Goal: Task Accomplishment & Management: Complete application form

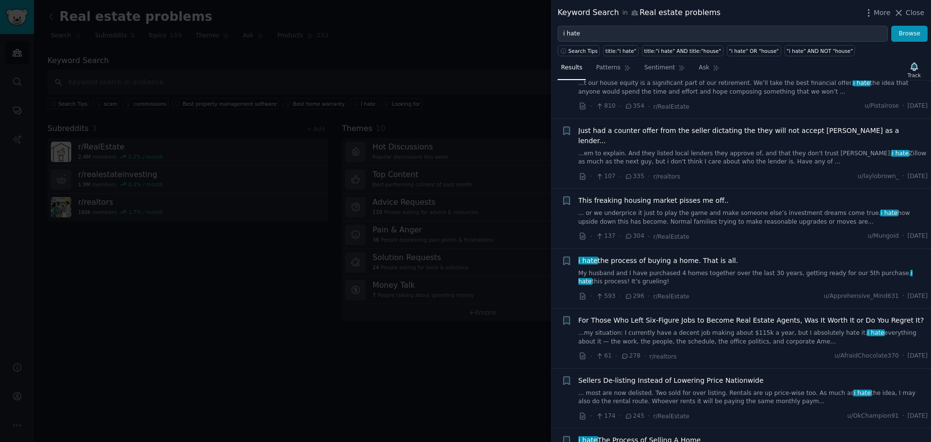
scroll to position [146, 0]
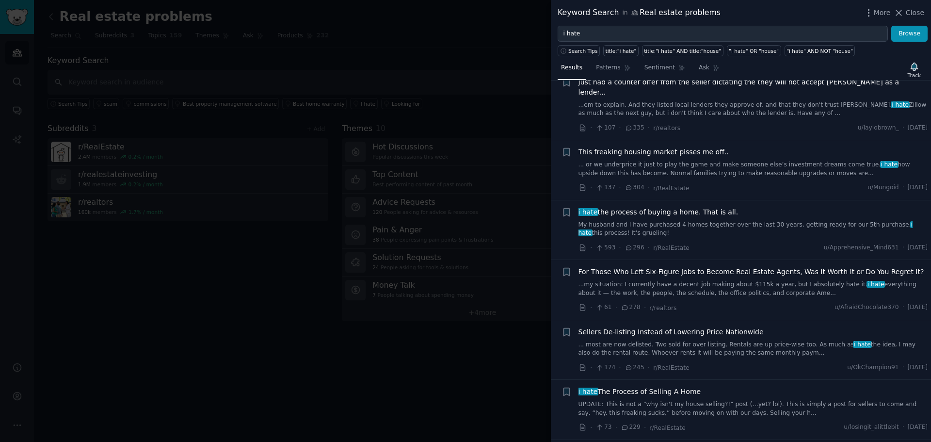
click at [720, 281] on link "...my situation: I currently have a decent job making about $115k a year, but I…" at bounding box center [754, 288] width 350 height 17
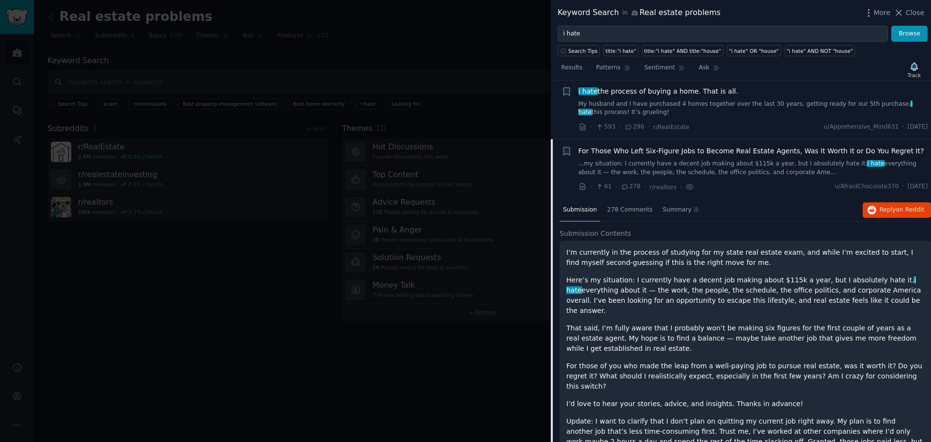
scroll to position [218, 0]
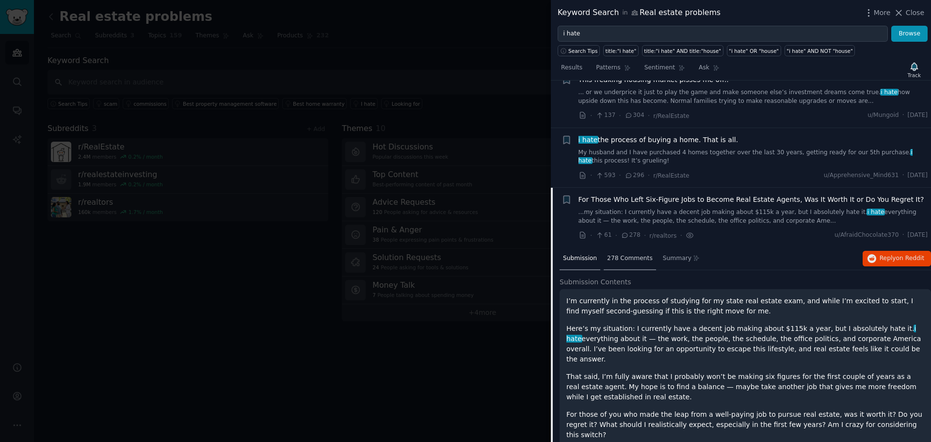
click at [631, 247] on div "278 Comments" at bounding box center [630, 258] width 52 height 23
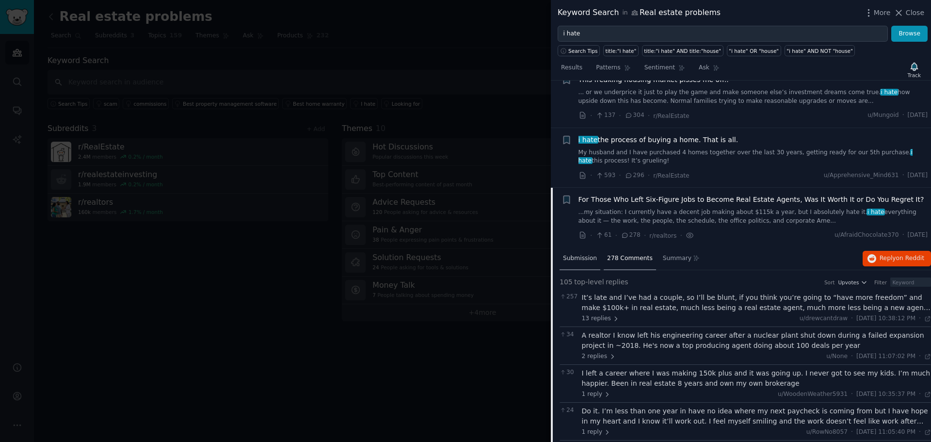
click at [582, 254] on span "Submission" at bounding box center [580, 258] width 34 height 9
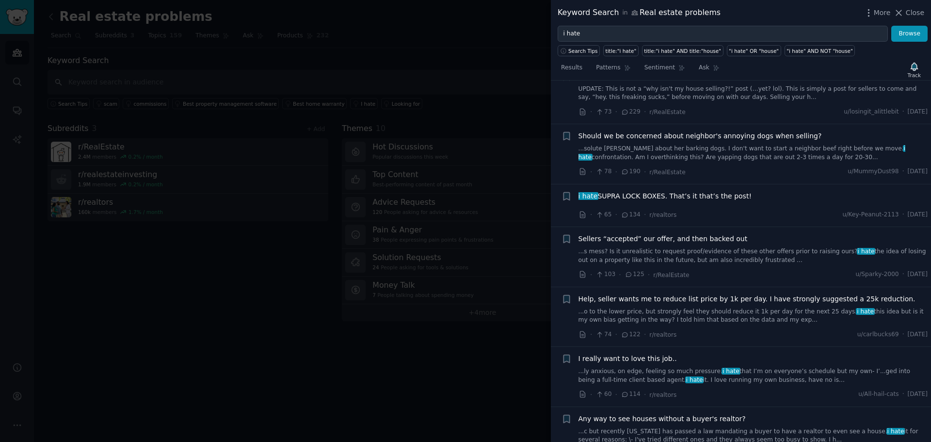
scroll to position [897, 0]
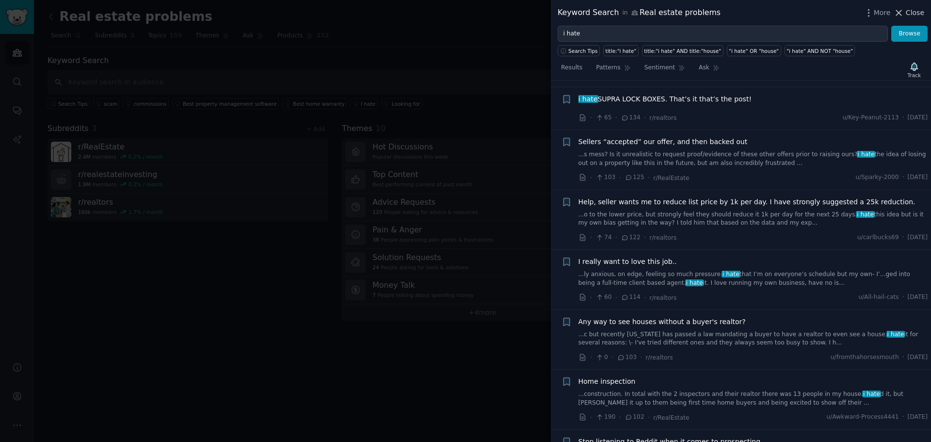
click at [911, 11] on span "Close" at bounding box center [915, 13] width 18 height 10
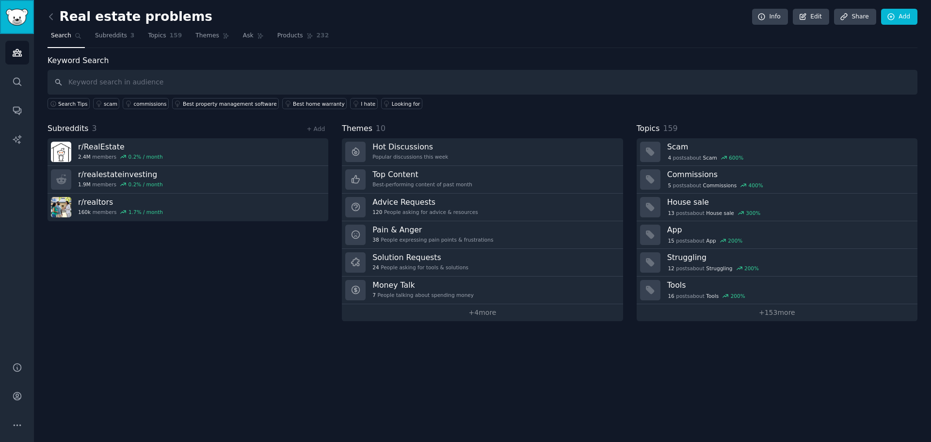
click at [17, 27] on link "Sidebar" at bounding box center [17, 17] width 34 height 34
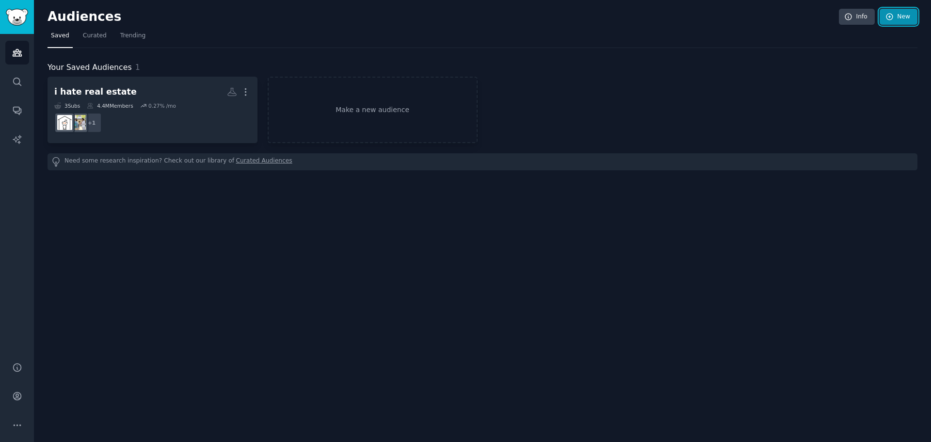
click at [891, 21] on link "New" at bounding box center [899, 17] width 38 height 16
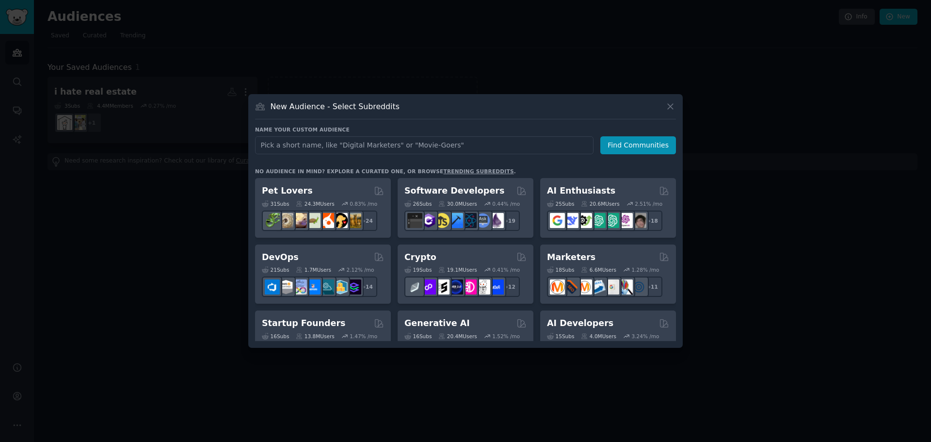
click at [512, 146] on input "text" at bounding box center [424, 145] width 339 height 18
click at [671, 103] on icon at bounding box center [670, 106] width 10 height 10
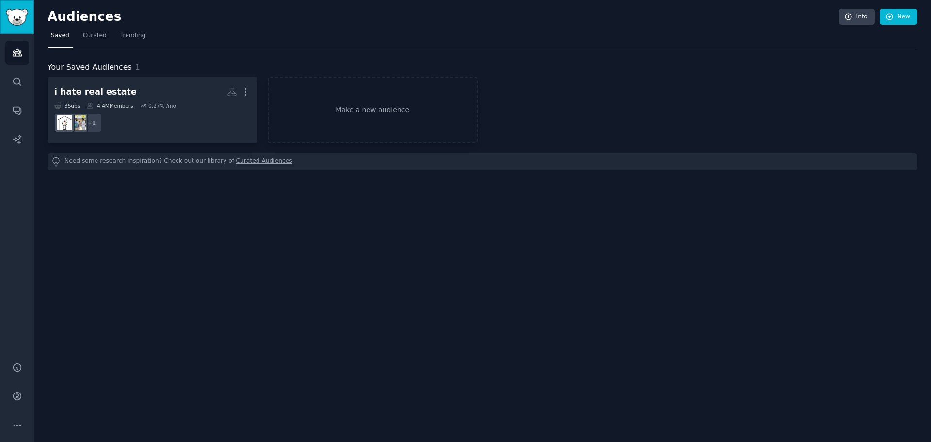
click at [11, 16] on img "Sidebar" at bounding box center [17, 17] width 22 height 17
